Goal: Transaction & Acquisition: Purchase product/service

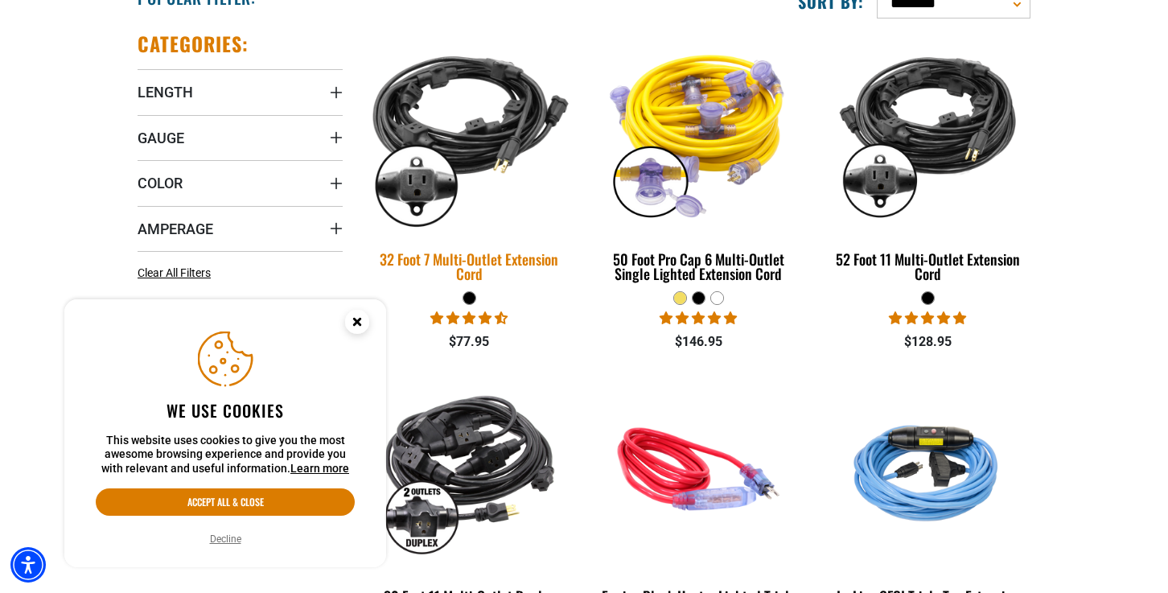
click at [473, 258] on div "32 Foot 7 Multi-Outlet Extension Cord" at bounding box center [469, 266] width 205 height 29
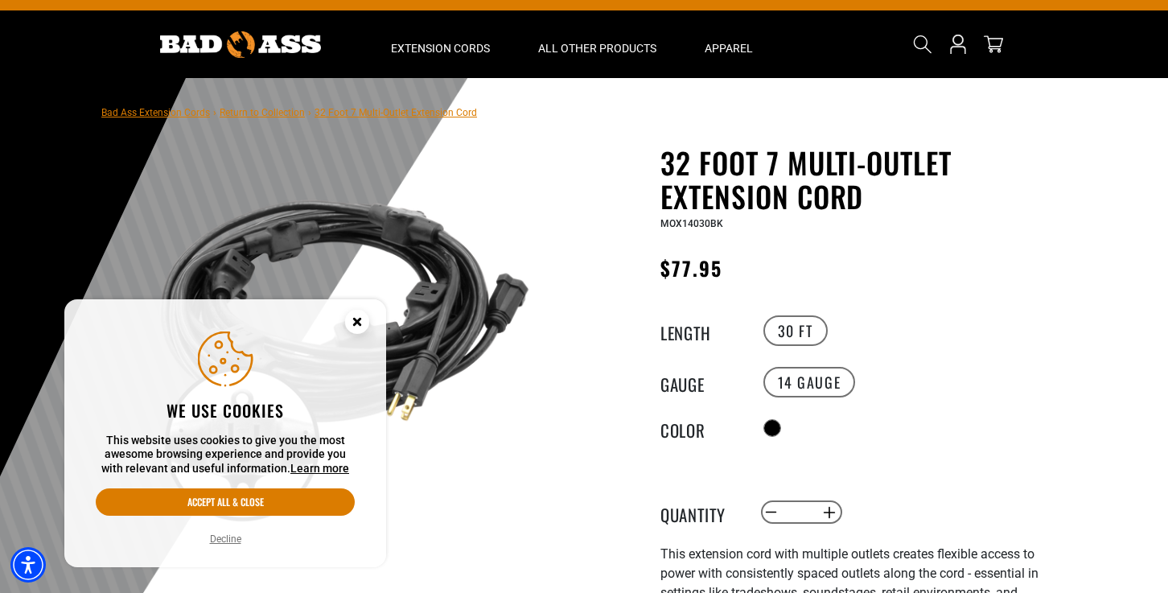
scroll to position [29, 0]
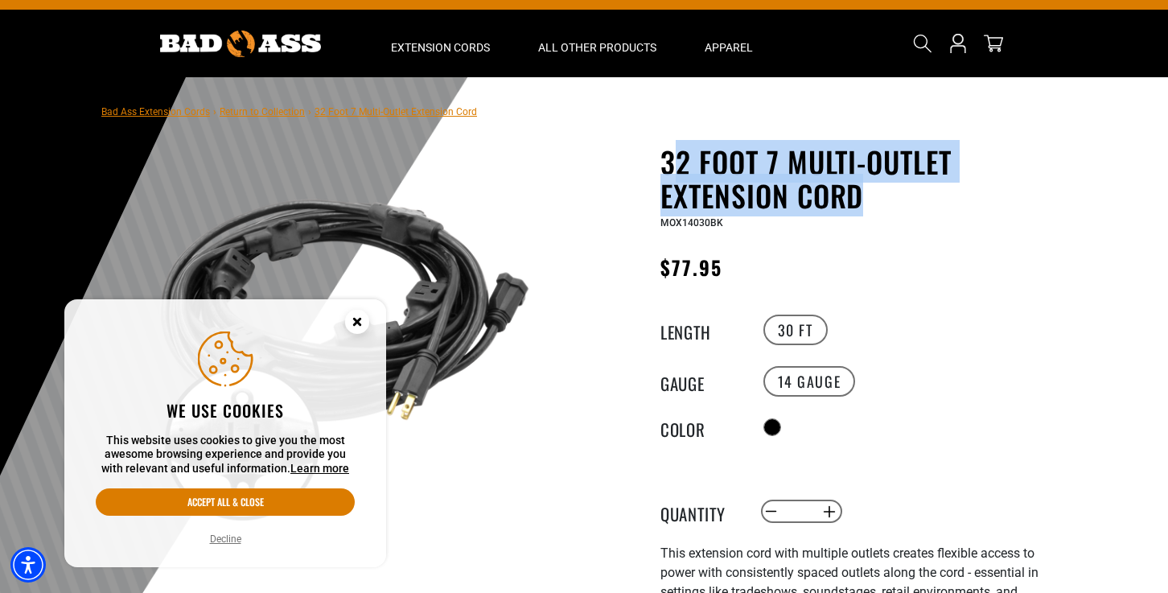
drag, startPoint x: 670, startPoint y: 159, endPoint x: 860, endPoint y: 189, distance: 192.2
click at [861, 191] on h1 "32 Foot 7 Multi-Outlet Extension Cord" at bounding box center [857, 179] width 394 height 68
click at [705, 166] on h1 "32 Foot 7 Multi-Outlet Extension Cord" at bounding box center [857, 179] width 394 height 68
drag, startPoint x: 663, startPoint y: 157, endPoint x: 903, endPoint y: 187, distance: 241.7
click at [903, 187] on h1 "32 Foot 7 Multi-Outlet Extension Cord" at bounding box center [857, 179] width 394 height 68
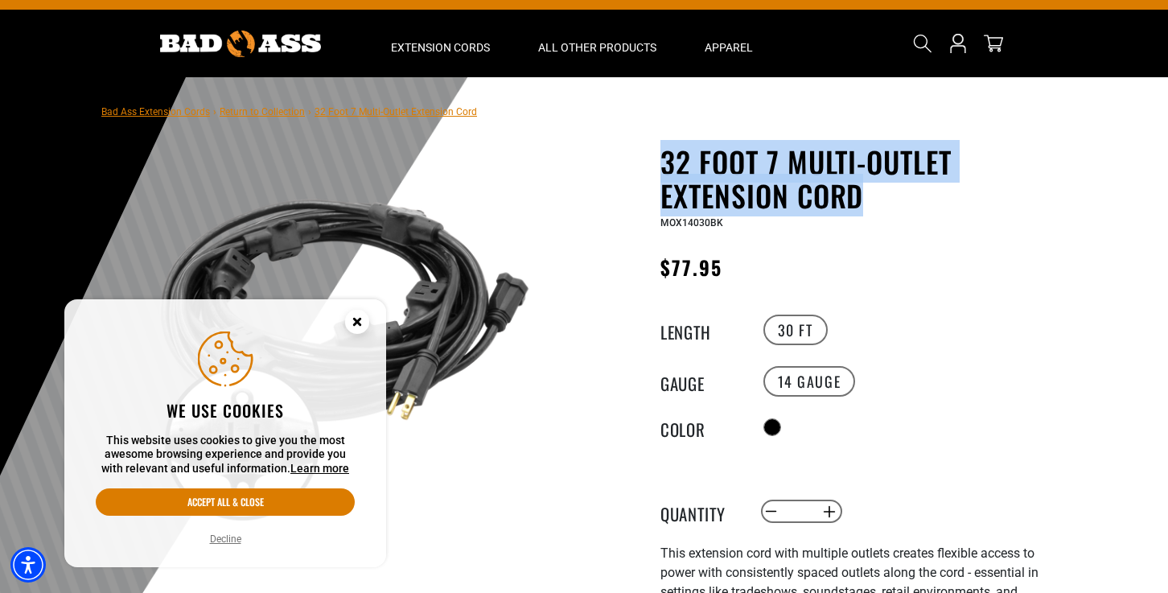
copy h1 "32 Foot 7 Multi-Outlet Extension Cord"
